Goal: Task Accomplishment & Management: Complete application form

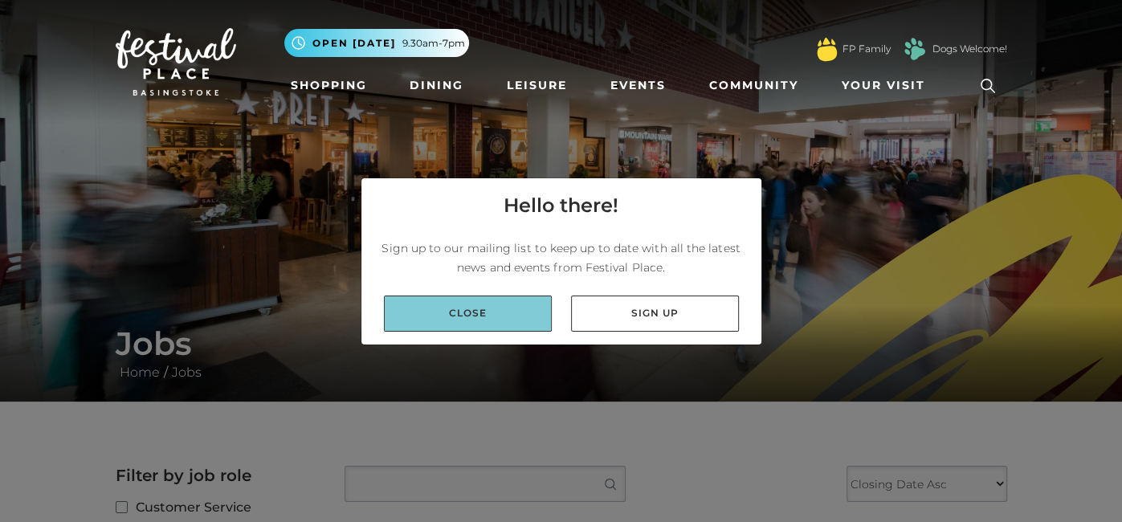
click at [469, 317] on link "Close" at bounding box center [468, 314] width 168 height 36
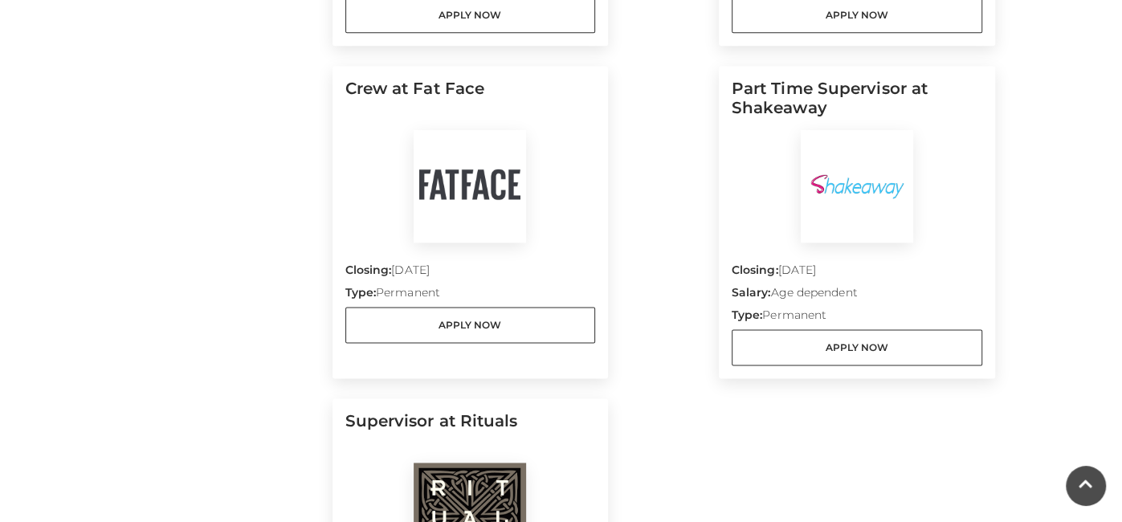
scroll to position [1511, 0]
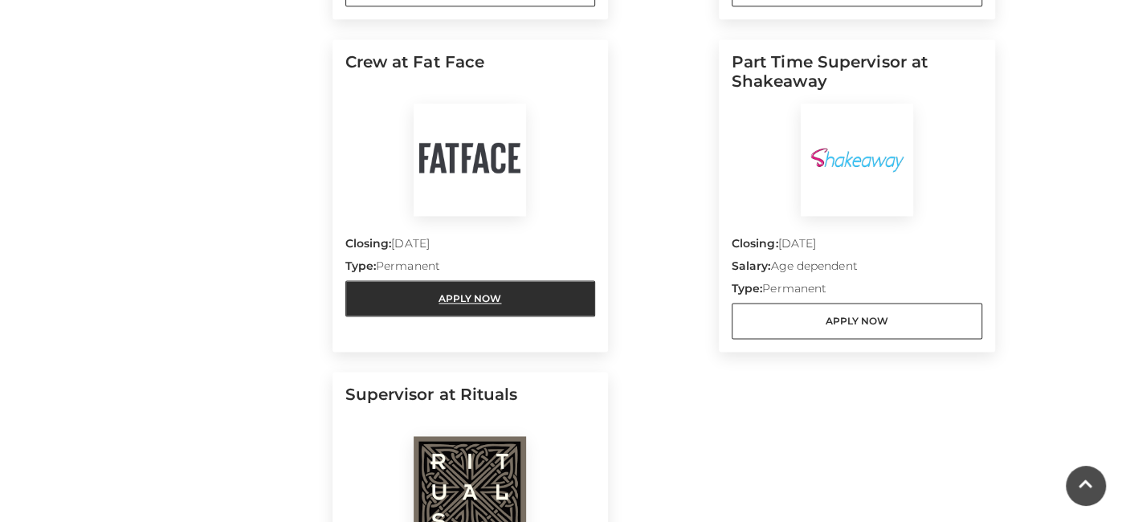
click at [471, 312] on link "Apply Now" at bounding box center [470, 298] width 251 height 36
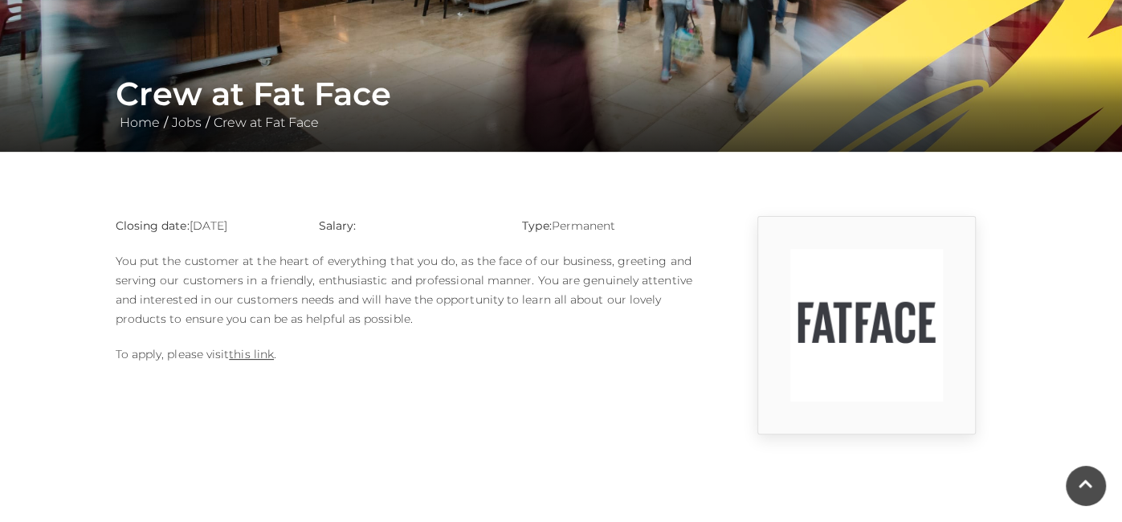
scroll to position [253, 0]
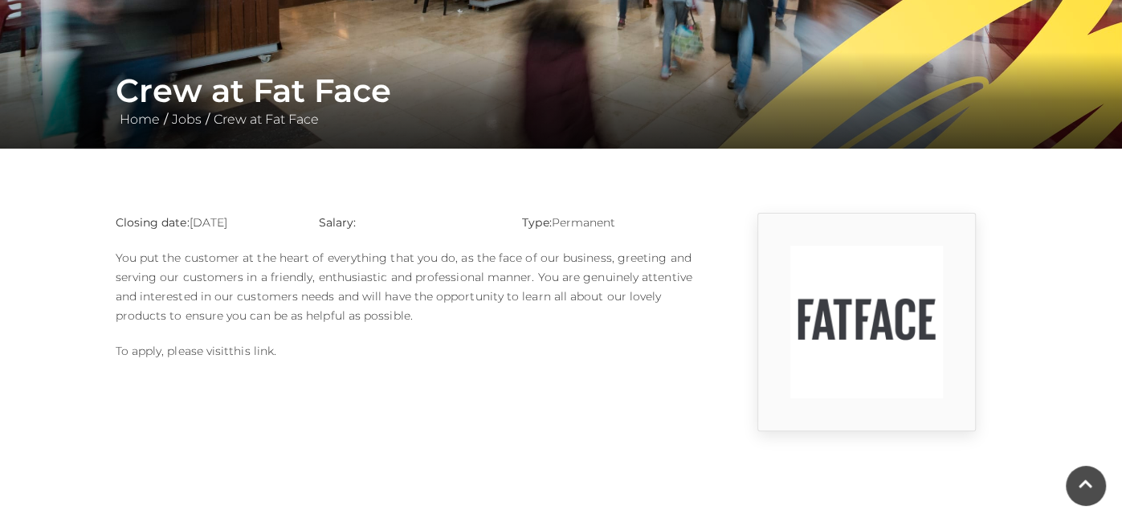
click at [247, 350] on link "this link" at bounding box center [251, 351] width 45 height 14
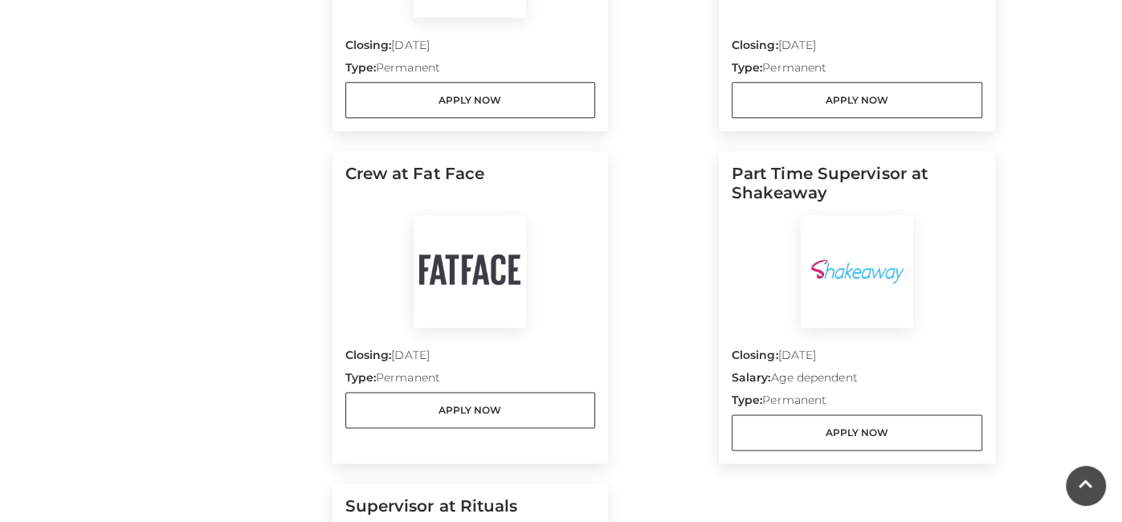
scroll to position [1403, 0]
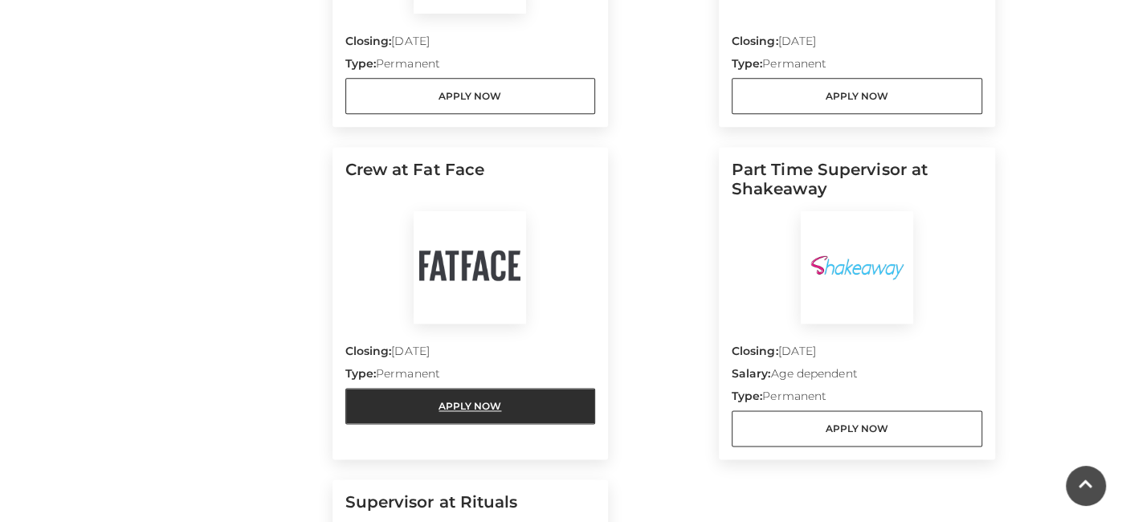
click at [500, 403] on link "Apply Now" at bounding box center [470, 406] width 251 height 36
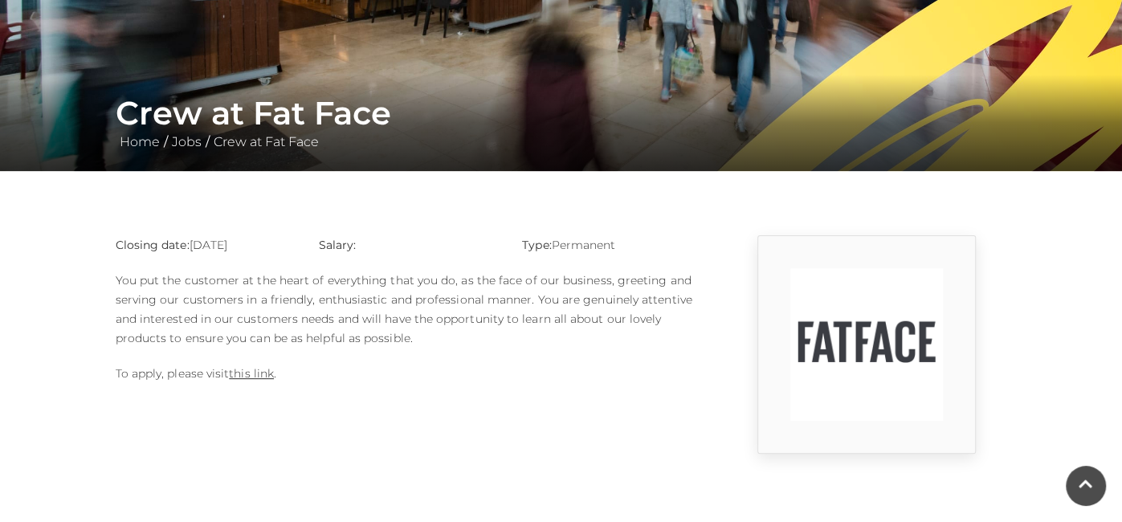
scroll to position [232, 0]
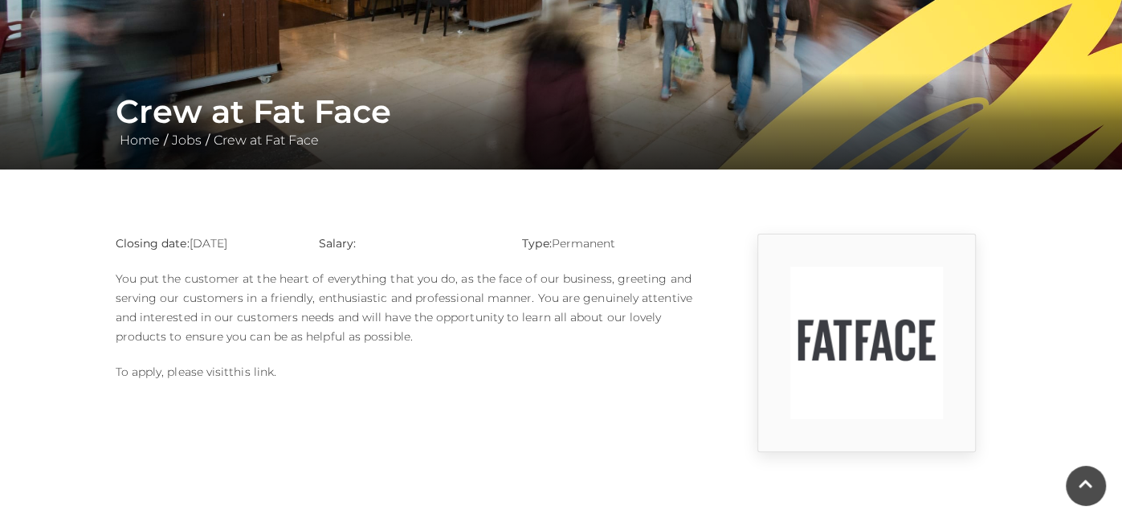
click at [258, 373] on link "this link" at bounding box center [251, 372] width 45 height 14
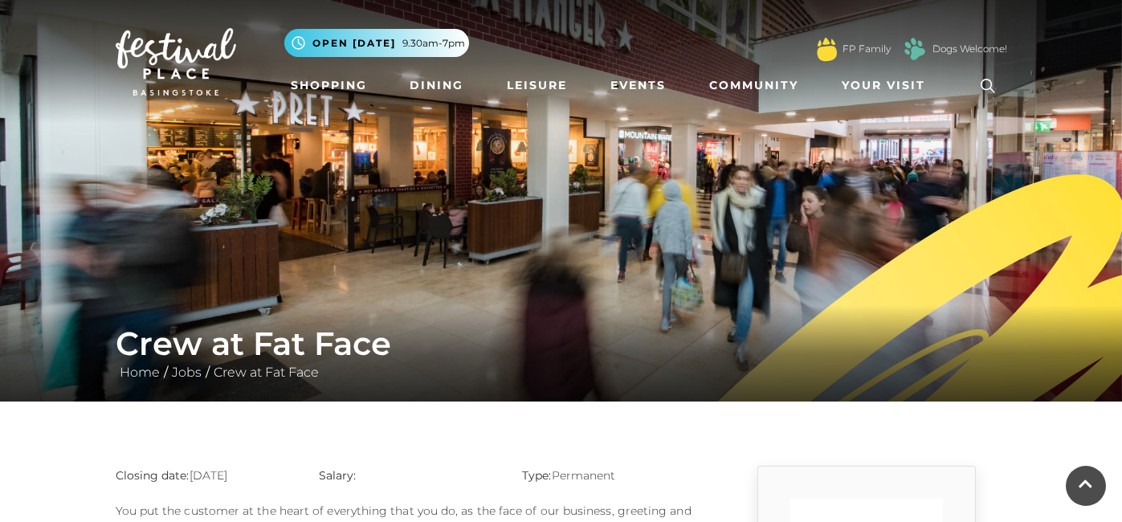
scroll to position [253, 0]
